Goal: Transaction & Acquisition: Purchase product/service

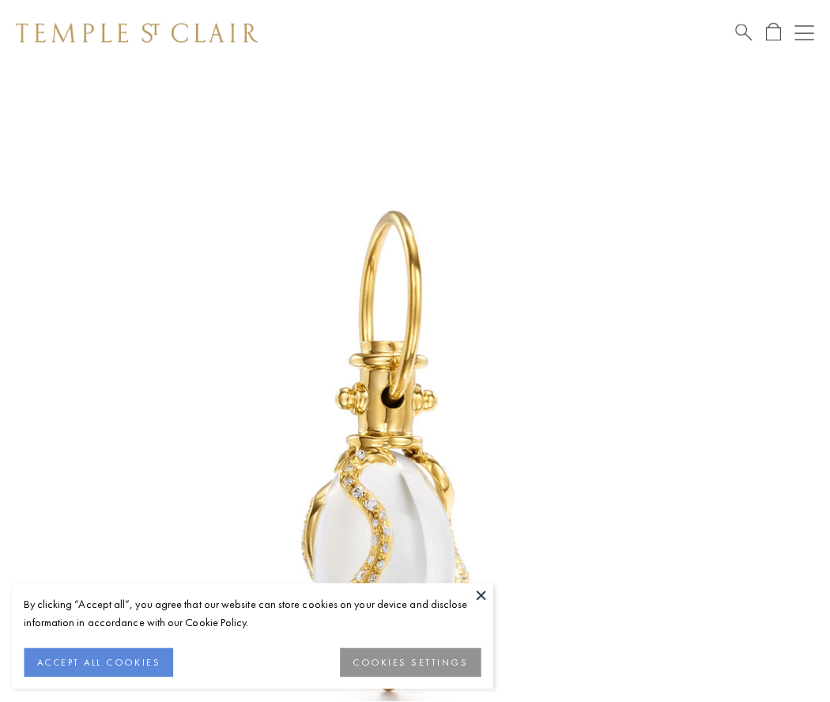
scroll to position [19, 0]
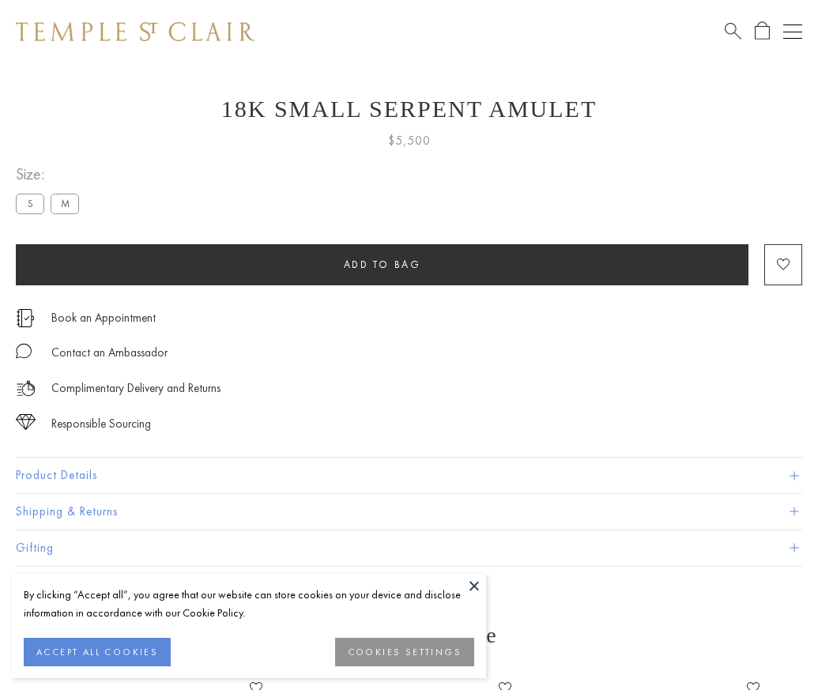
click at [382, 264] on span "Add to bag" at bounding box center [382, 264] width 77 height 13
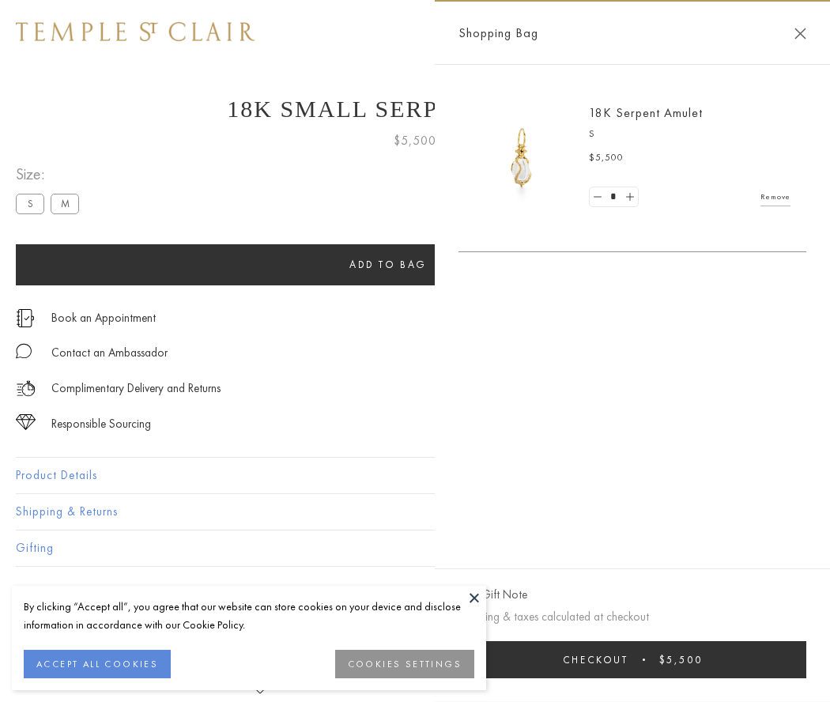
click at [643, 659] on button "Checkout $5,500" at bounding box center [632, 659] width 348 height 37
